Goal: Transaction & Acquisition: Purchase product/service

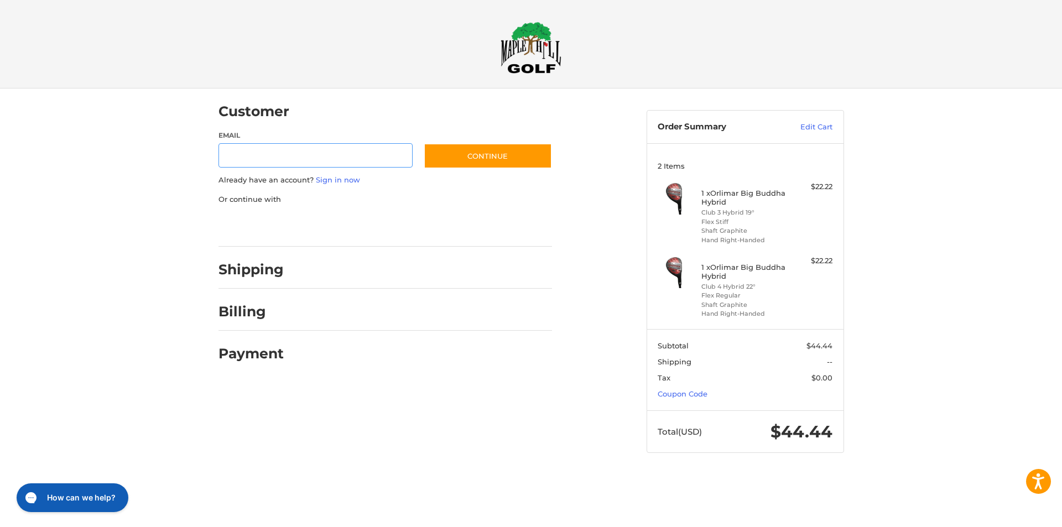
click at [246, 148] on input "Email" at bounding box center [315, 155] width 195 height 25
type input "**********"
click at [488, 160] on button "Continue" at bounding box center [488, 155] width 128 height 25
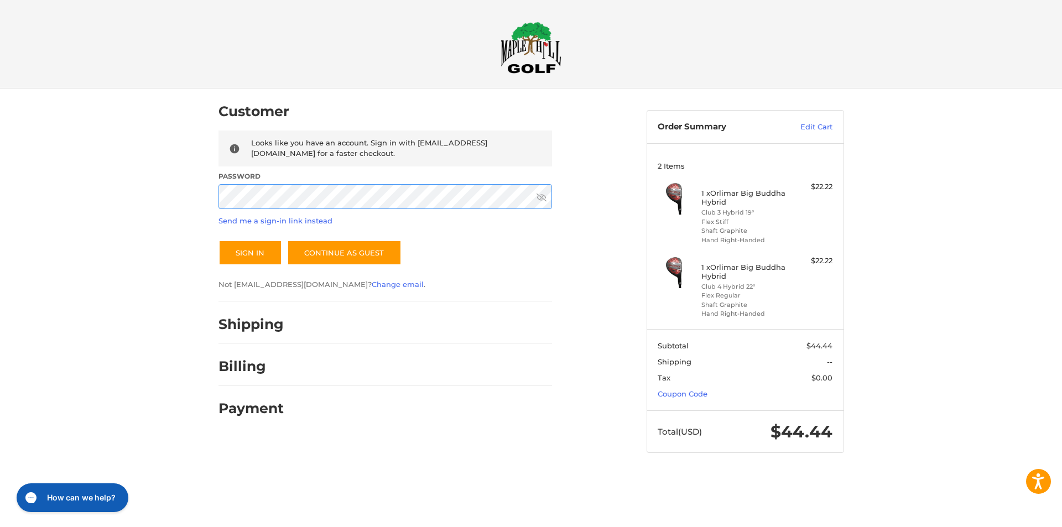
click at [218, 240] on button "Sign In" at bounding box center [250, 252] width 64 height 25
